Goal: Information Seeking & Learning: Learn about a topic

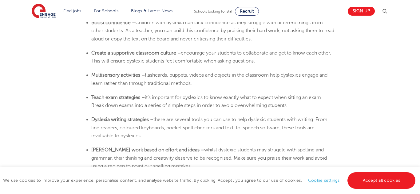
scroll to position [1157, 0]
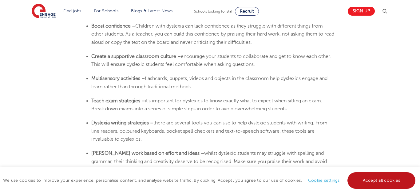
click at [379, 187] on link "Accept all cookies" at bounding box center [381, 181] width 68 height 17
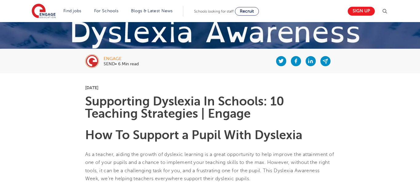
scroll to position [93, 0]
